Goal: Task Accomplishment & Management: Complete application form

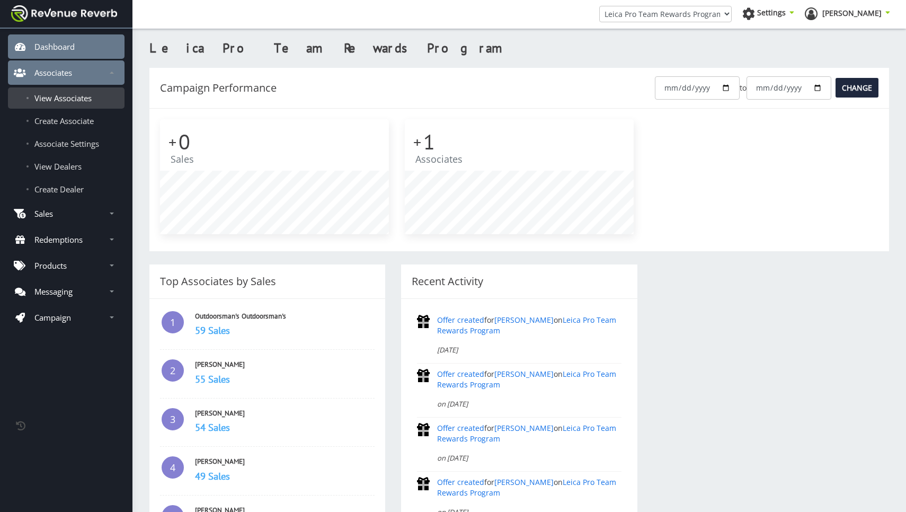
scroll to position [115, 229]
click at [74, 95] on span "View Associates" at bounding box center [62, 98] width 57 height 11
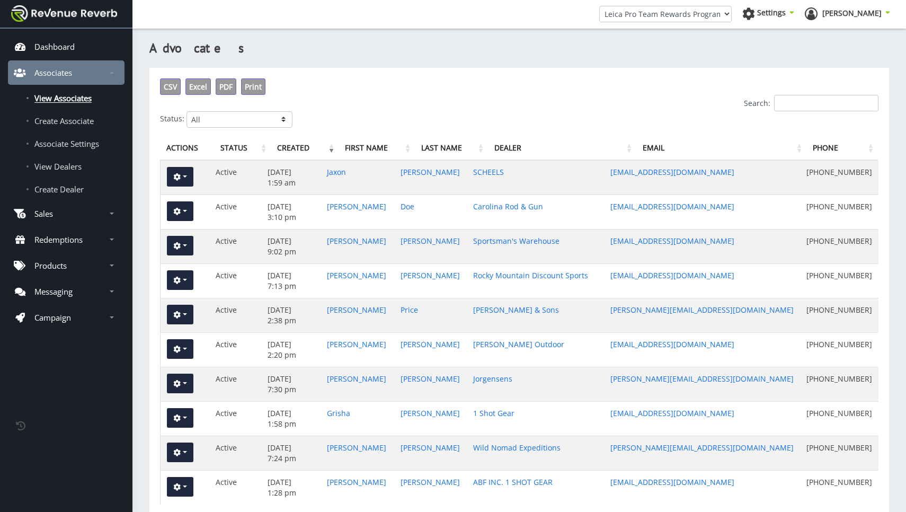
click at [799, 101] on input "Search:" at bounding box center [826, 103] width 104 height 16
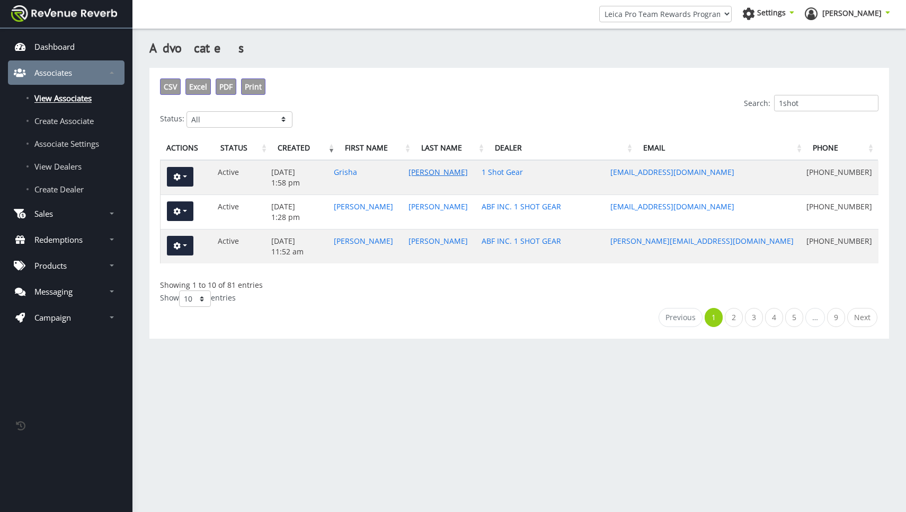
type input "1shot"
click at [435, 171] on link "Bourlakov" at bounding box center [438, 172] width 59 height 10
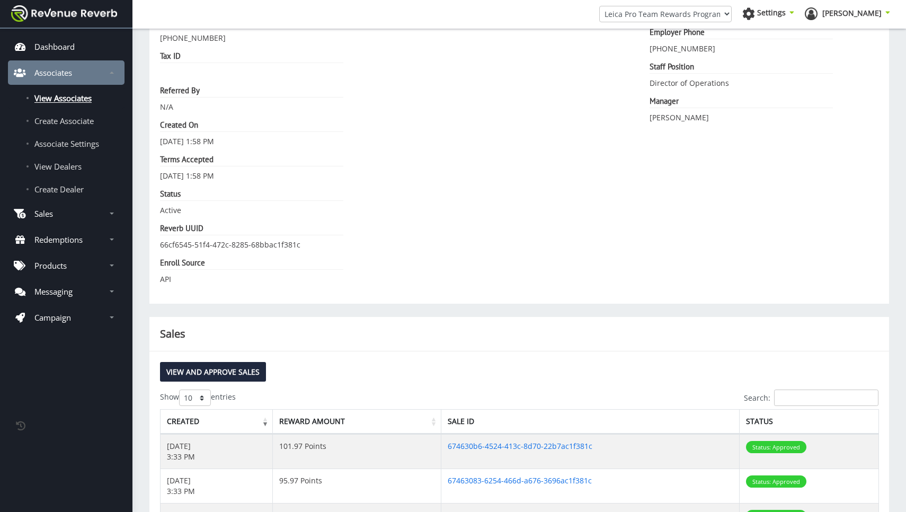
scroll to position [131, 0]
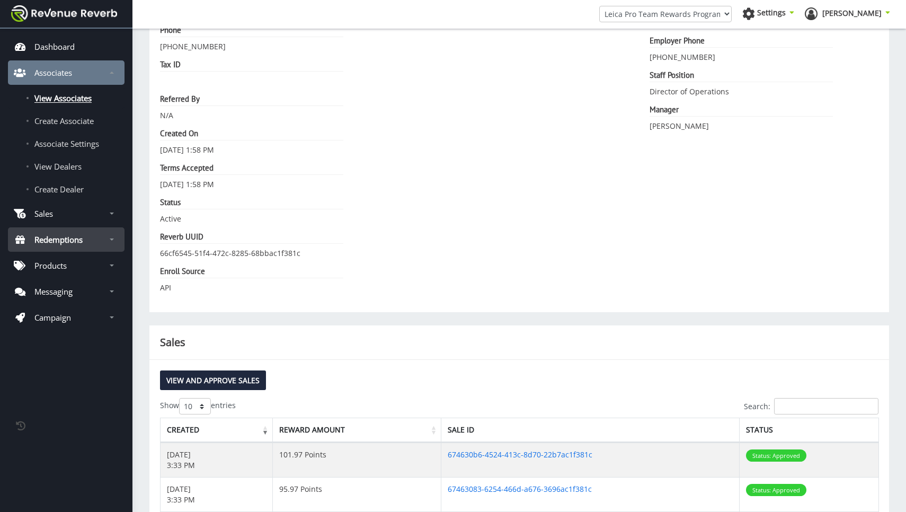
click at [60, 241] on p "Redemptions" at bounding box center [58, 239] width 48 height 11
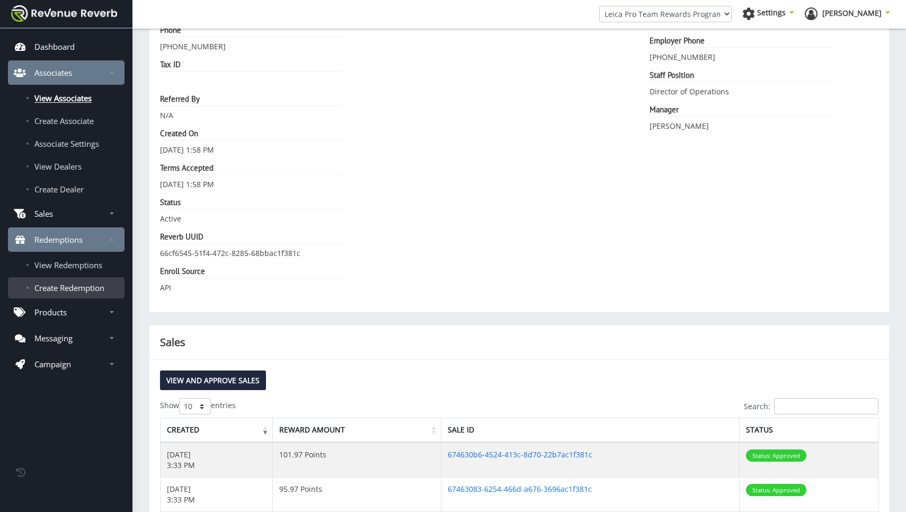
click at [74, 286] on span "Create Redemption" at bounding box center [69, 287] width 70 height 11
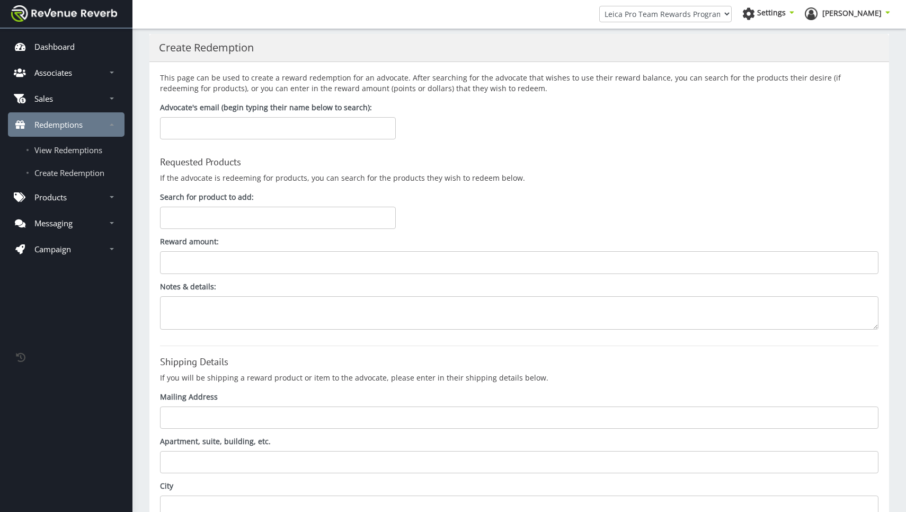
click at [273, 131] on input "text" at bounding box center [278, 128] width 236 height 22
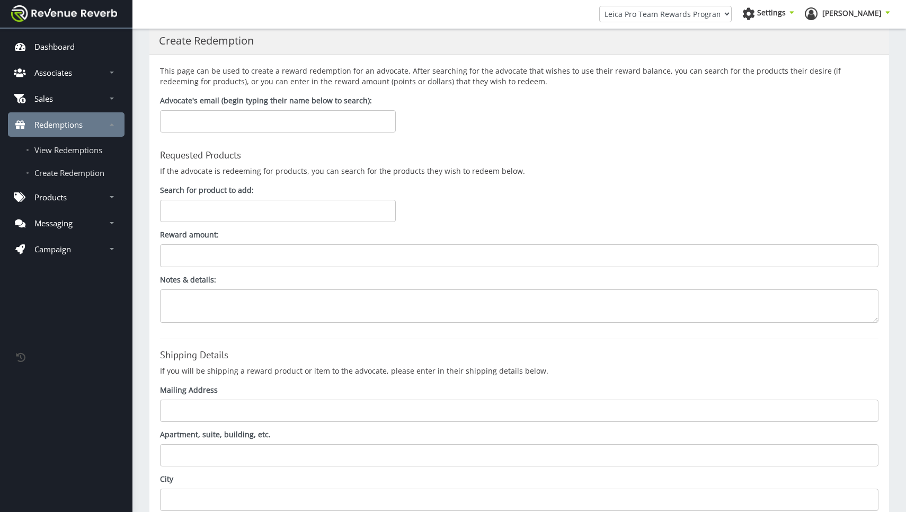
scroll to position [9, 0]
click at [255, 207] on input "Search for product to add:" at bounding box center [278, 209] width 236 height 22
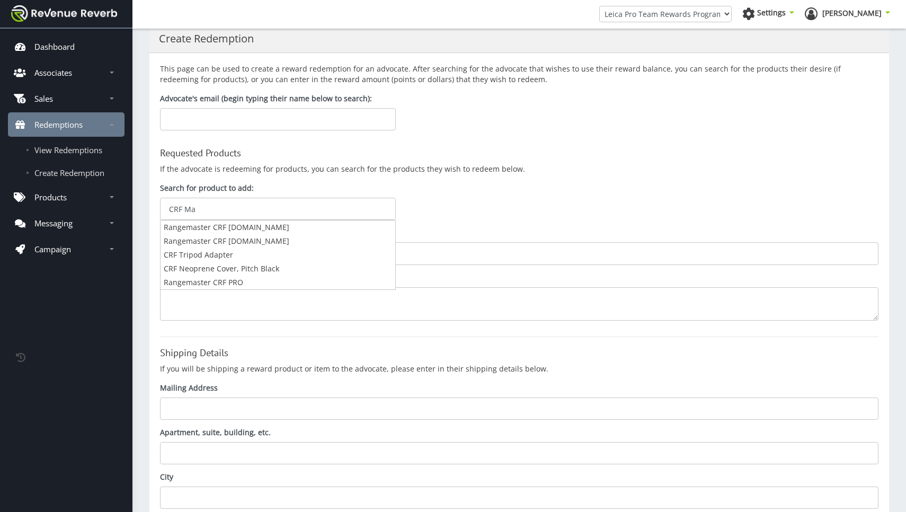
type input "CRF Max"
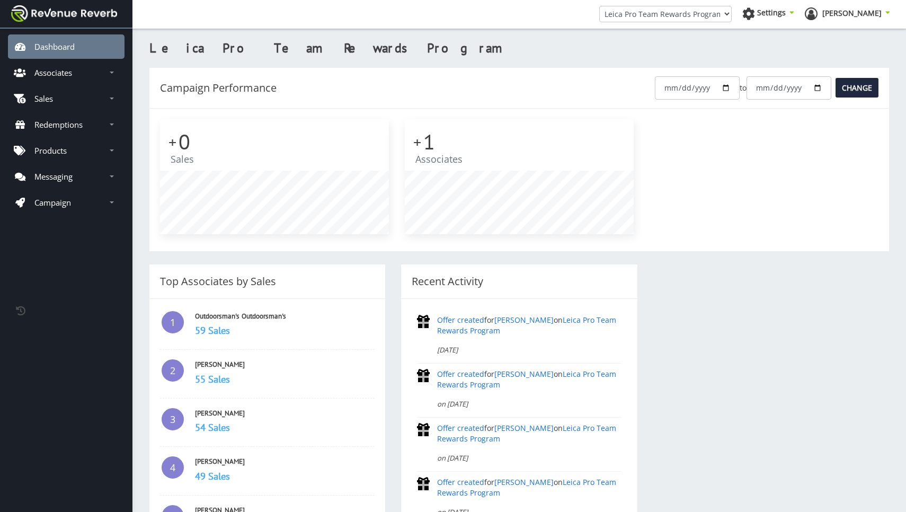
scroll to position [115, 229]
click at [60, 122] on p "Redemptions" at bounding box center [58, 124] width 48 height 11
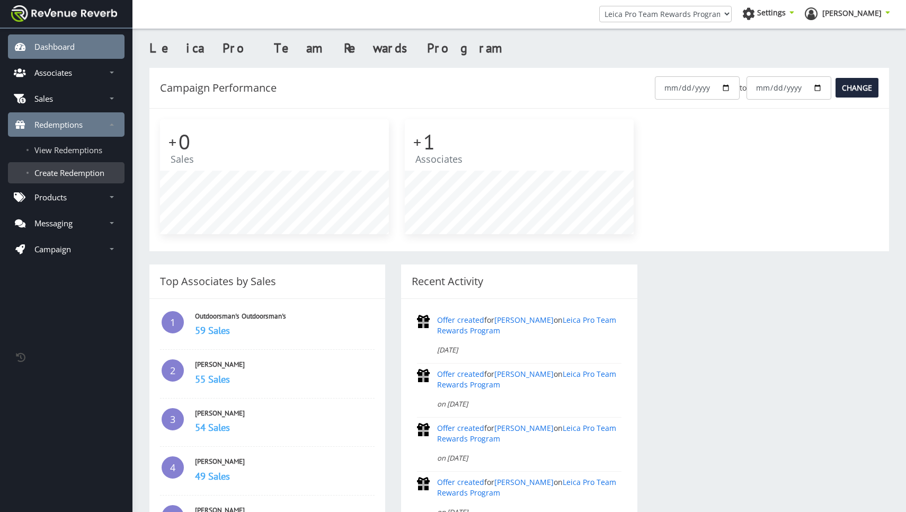
click at [71, 169] on span "Create Redemption" at bounding box center [69, 172] width 70 height 11
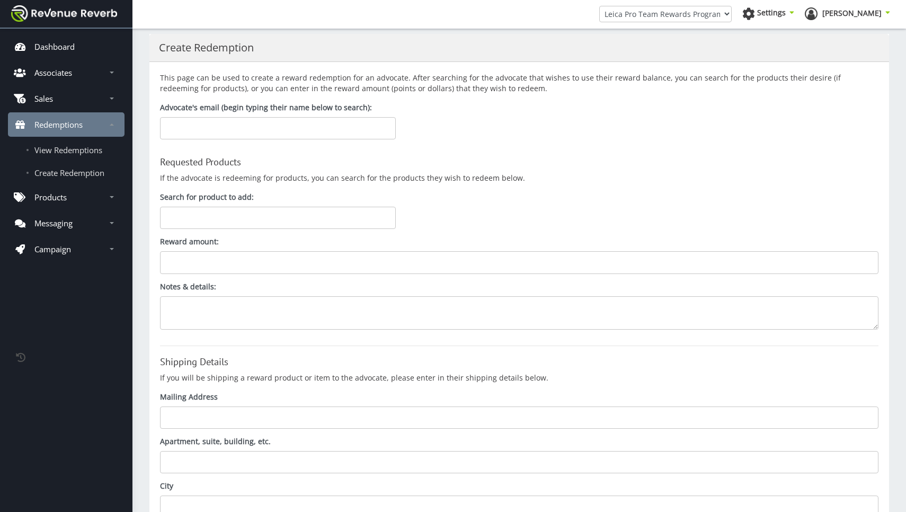
click at [209, 129] on input "text" at bounding box center [278, 128] width 236 height 22
type input "[EMAIL_ADDRESS][DOMAIN_NAME]"
click at [199, 214] on input "Search for product to add:" at bounding box center [278, 218] width 236 height 22
type input "CRF Max"
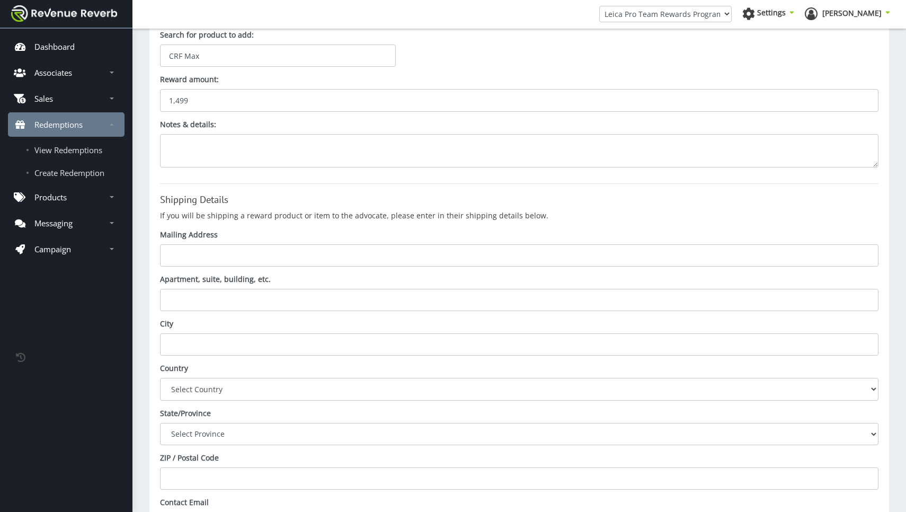
scroll to position [165, 0]
type input "1,499"
paste input "[PERSON_NAME] 1 Shot Gear Director of Operations [PHONE_NUMBER] [STREET_ADDRESS]"
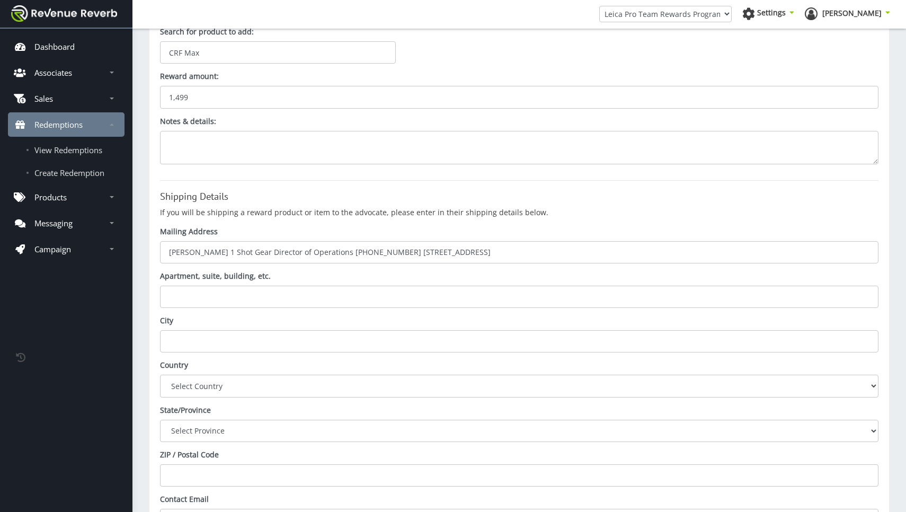
click at [232, 253] on input "Grisha Bourlakov 1 Shot Gear Director of Operations 303-284-3828 16190 S Golden…" at bounding box center [519, 252] width 719 height 22
drag, startPoint x: 339, startPoint y: 252, endPoint x: 292, endPoint y: 254, distance: 46.7
click at [292, 254] on input "1 Shot Gear Director of Operations 303-284-3828 16190 S Golden Rd Golden, CO 80…" at bounding box center [519, 252] width 719 height 22
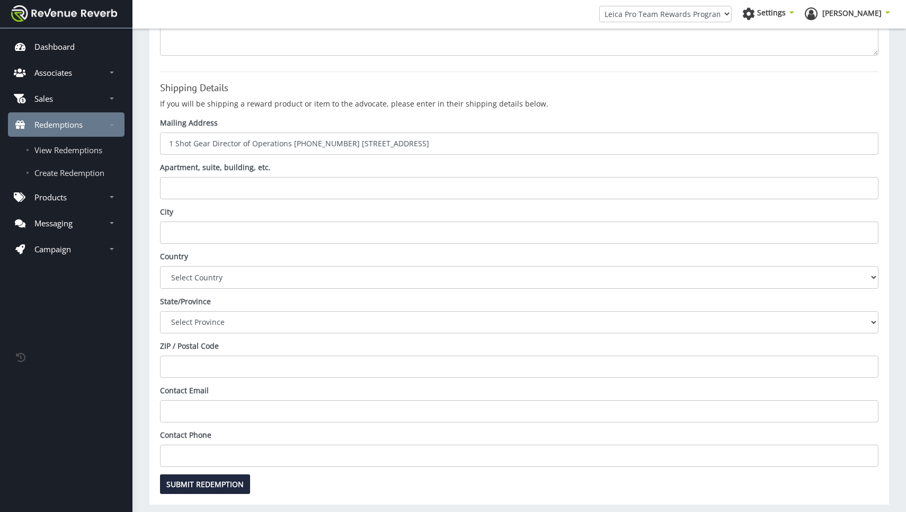
scroll to position [273, 0]
type input "1 Shot Gear Director of Operations 303-284-3828 16190 S Golden Rd Golden, CO 80…"
paste input "303-284-3828"
type input "303-284-3828"
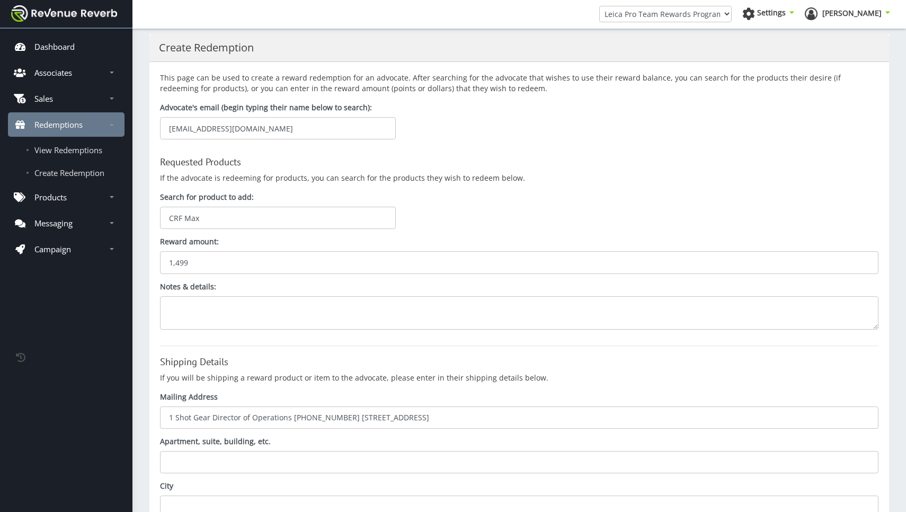
scroll to position [0, 0]
click at [270, 130] on input "[EMAIL_ADDRESS][DOMAIN_NAME]" at bounding box center [278, 128] width 236 height 22
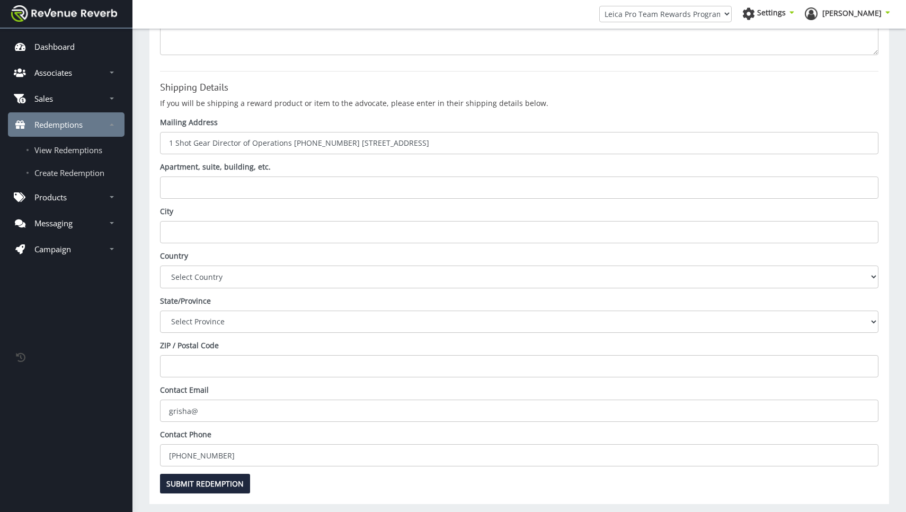
scroll to position [273, 0]
click at [225, 401] on input "grisha@" at bounding box center [519, 412] width 719 height 22
paste input "1shotgear.com"
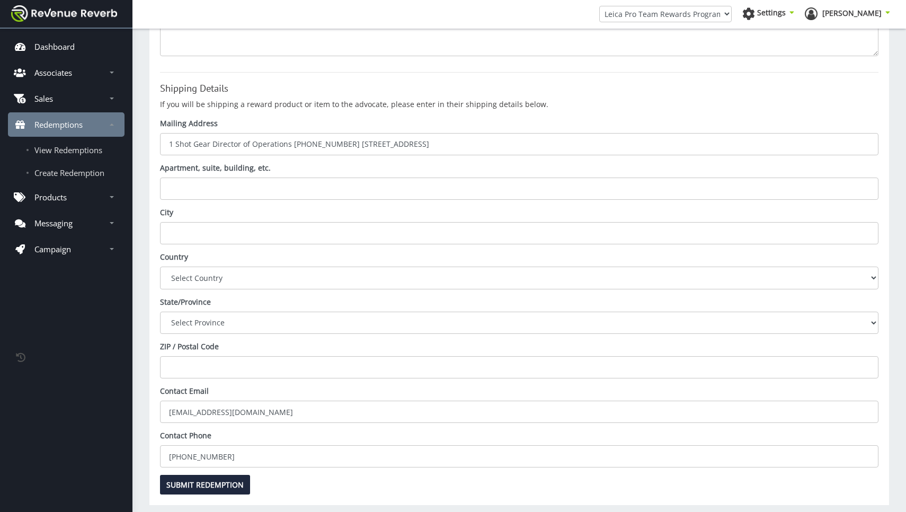
type input "[EMAIL_ADDRESS][DOMAIN_NAME]"
click at [463, 144] on input "1 Shot Gear Director of Operations 303-284-3828 16190 S Golden Rd Golden, CO 80…" at bounding box center [519, 144] width 719 height 22
paste input "1 Shot Gear Director of Operations 303-284-3828 16190 S Golden Rd Golden, CO 80…"
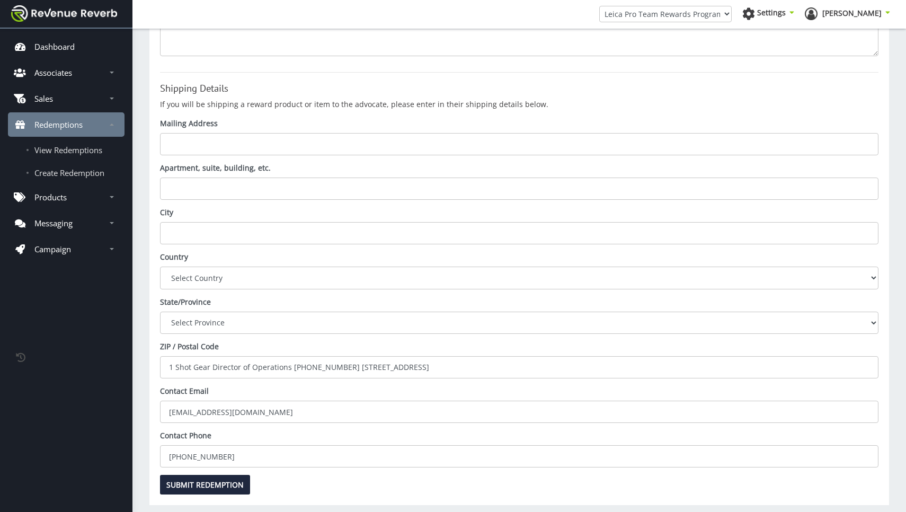
drag, startPoint x: 448, startPoint y: 347, endPoint x: 140, endPoint y: 348, distance: 307.9
click at [140, 348] on div "Create Redemption This page can be used to create a reward redemption for an ad…" at bounding box center [519, 139] width 774 height 783
type input "80401"
click at [186, 297] on label "State/Province" at bounding box center [185, 302] width 51 height 11
click at [186, 312] on select "Select Province British Columbia Ontario Newfoundland and Labrador Nova Scotia …" at bounding box center [519, 323] width 719 height 22
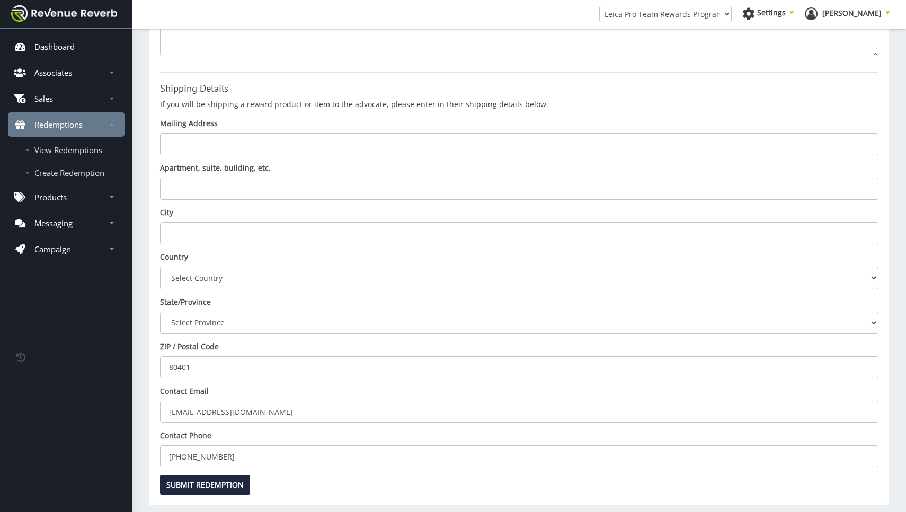
click at [167, 297] on label "State/Province" at bounding box center [185, 302] width 51 height 11
click at [167, 312] on select "Select Province British Columbia Ontario Newfoundland and Labrador Nova Scotia …" at bounding box center [519, 323] width 719 height 22
select select "United States"
select select "Colorado"
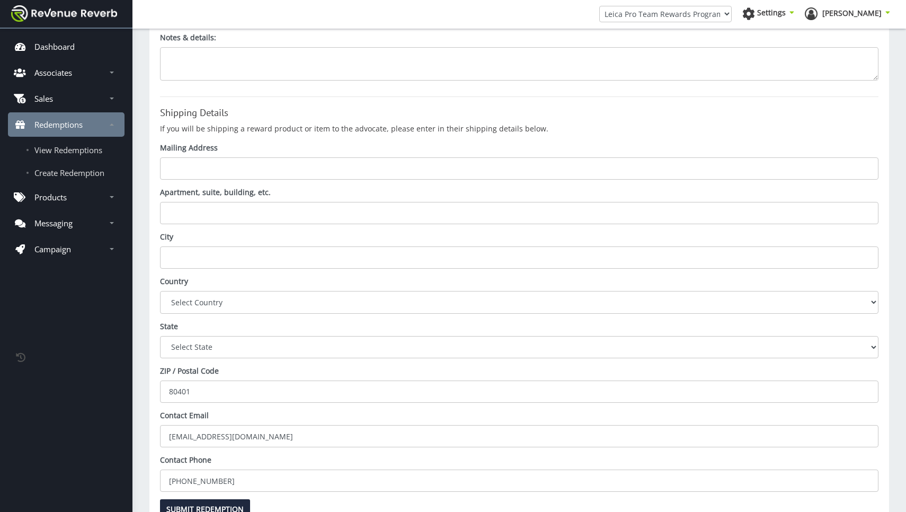
scroll to position [247, 0]
click at [220, 173] on input "Apartment, suite, building, etc." at bounding box center [519, 171] width 719 height 22
paste input "[STREET_ADDRESS]"
type input "[STREET_ADDRESS]"
type input "Golden"
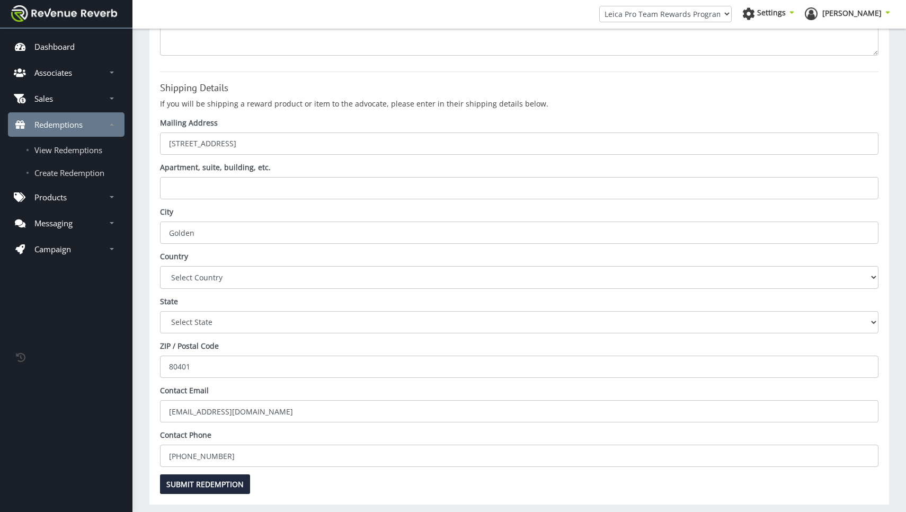
scroll to position [273, 0]
click at [219, 475] on input "Submit Redemption" at bounding box center [205, 485] width 90 height 20
type input "Saving..."
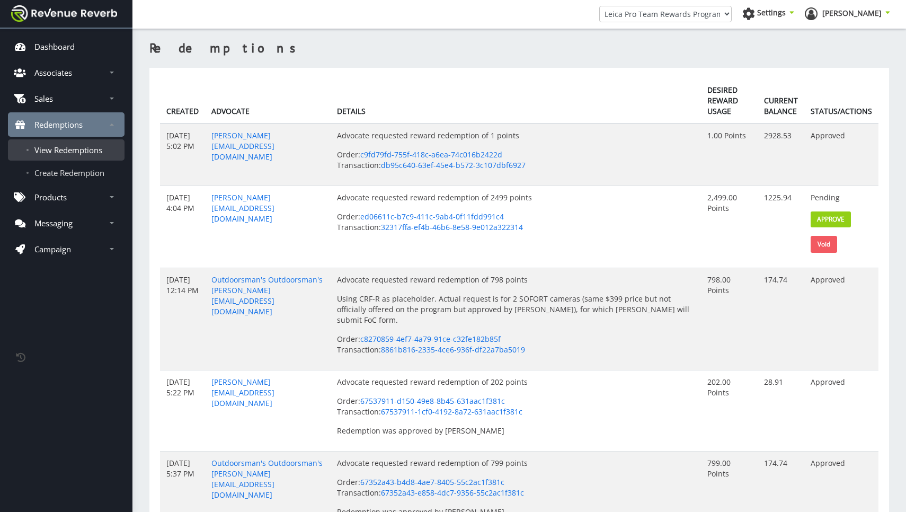
click at [77, 146] on span "View Redemptions" at bounding box center [68, 150] width 68 height 11
click at [394, 155] on link "c9fd79fd-755f-418c-a6ea-74c016b2422d" at bounding box center [431, 154] width 142 height 10
